Goal: Check status: Check status

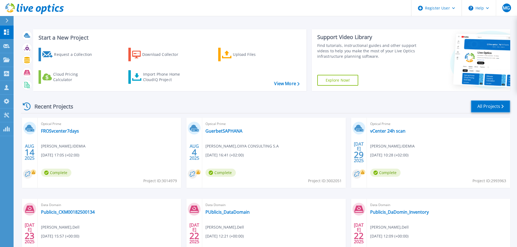
click at [488, 109] on link "All Projects" at bounding box center [490, 106] width 39 height 12
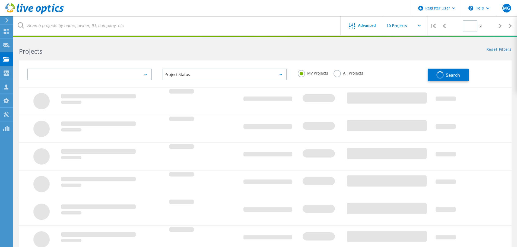
type input "1"
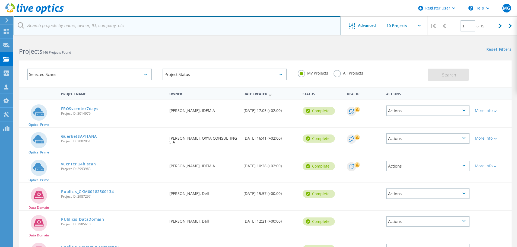
click at [110, 20] on input "text" at bounding box center [177, 25] width 327 height 19
paste input "2545281"
type input "2545281"
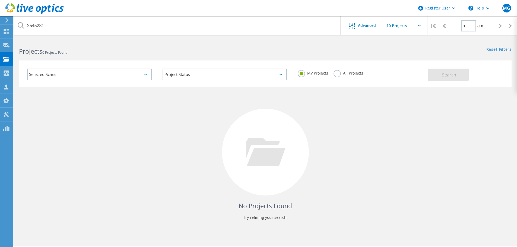
click at [338, 73] on label "All Projects" at bounding box center [349, 72] width 30 height 5
click at [0, 0] on input "All Projects" at bounding box center [0, 0] width 0 height 0
click at [449, 75] on span "Search" at bounding box center [449, 75] width 14 height 6
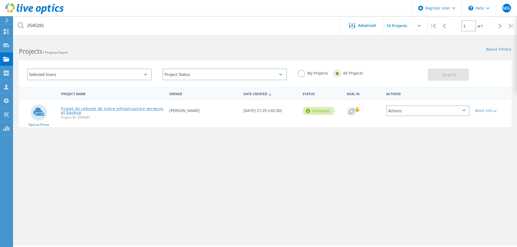
click at [104, 109] on link "Projet de refonte de notre infrastructure serveurs et backup" at bounding box center [112, 111] width 103 height 8
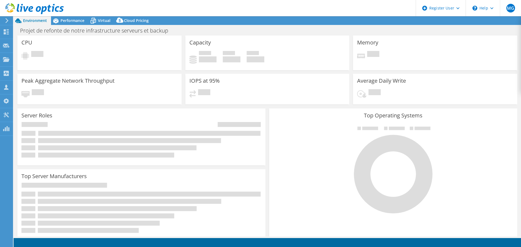
select select "USD"
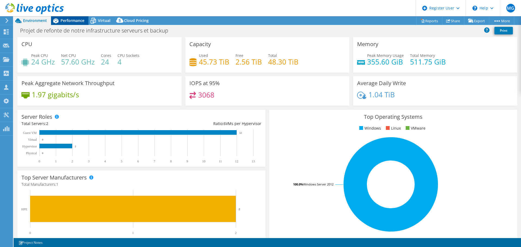
click at [72, 22] on span "Performance" at bounding box center [73, 20] width 24 height 5
